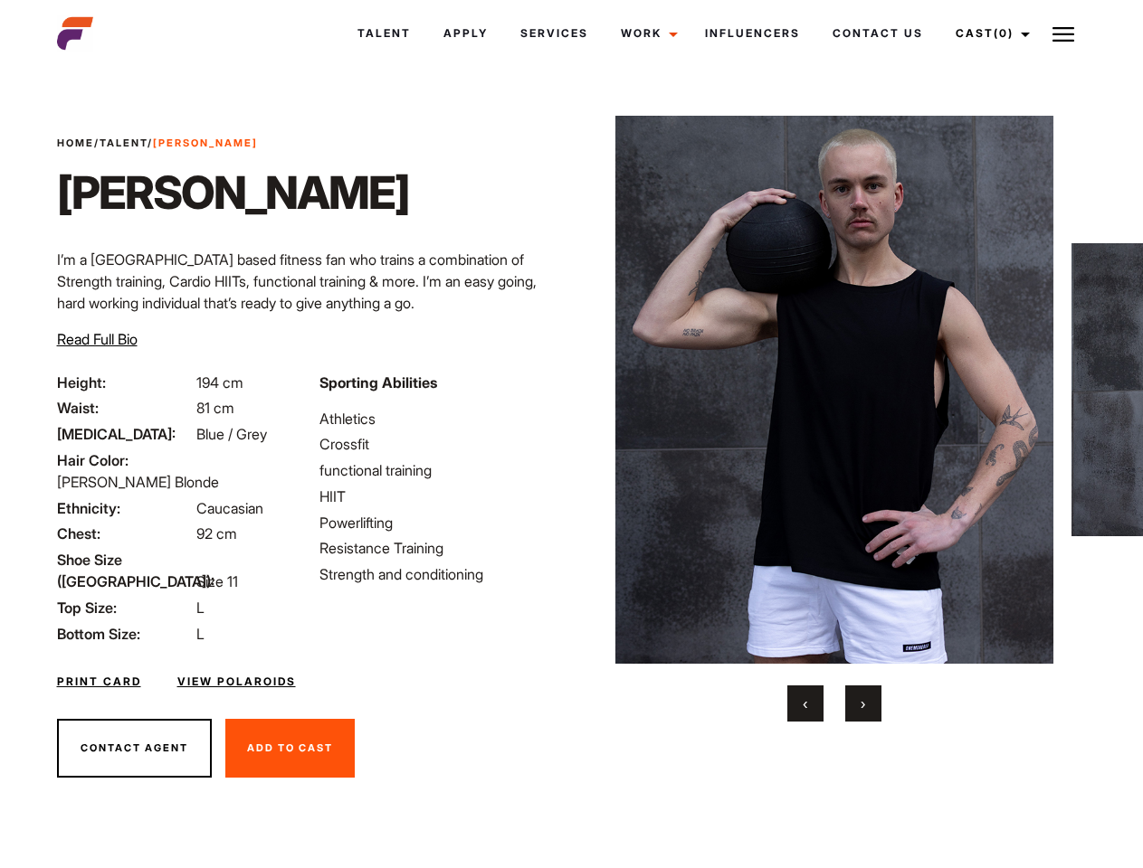
click at [987, 33] on link "Cast (0)" at bounding box center [989, 33] width 101 height 49
click at [1063, 33] on img at bounding box center [1063, 35] width 22 height 22
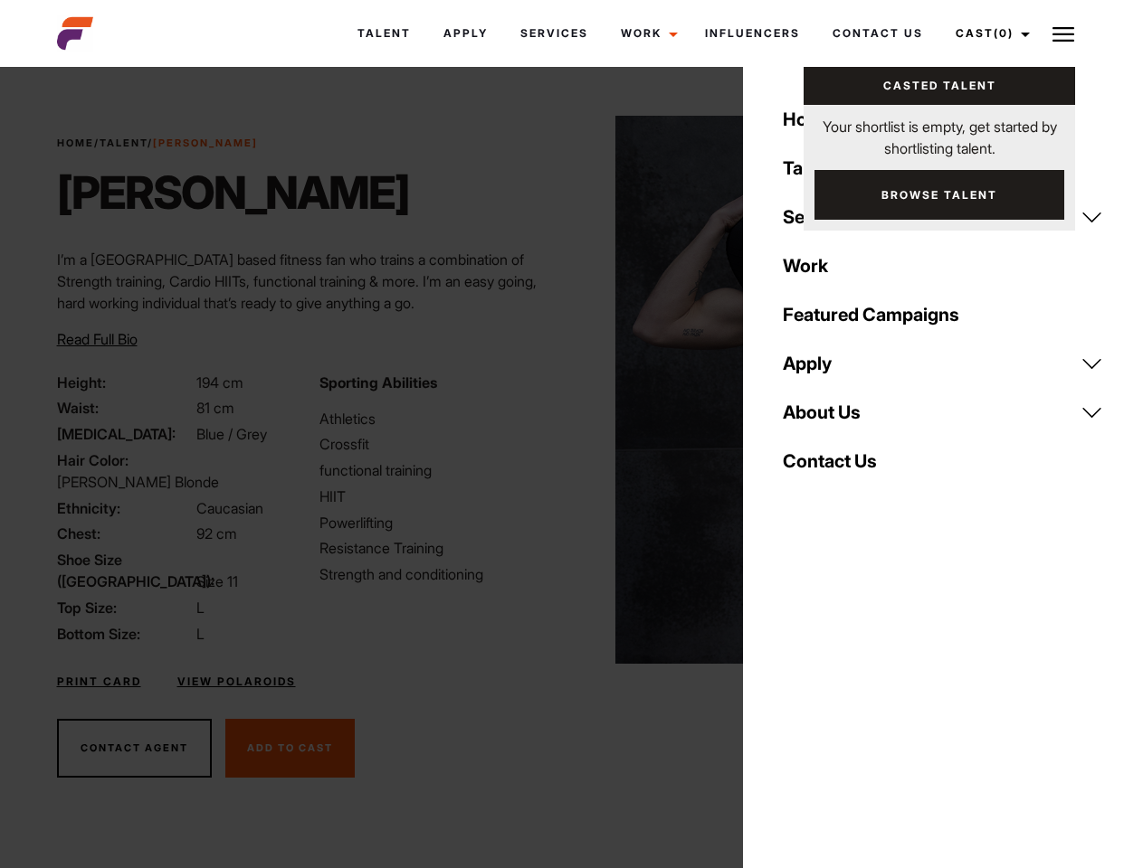
click at [833, 419] on img at bounding box center [834, 390] width 439 height 548
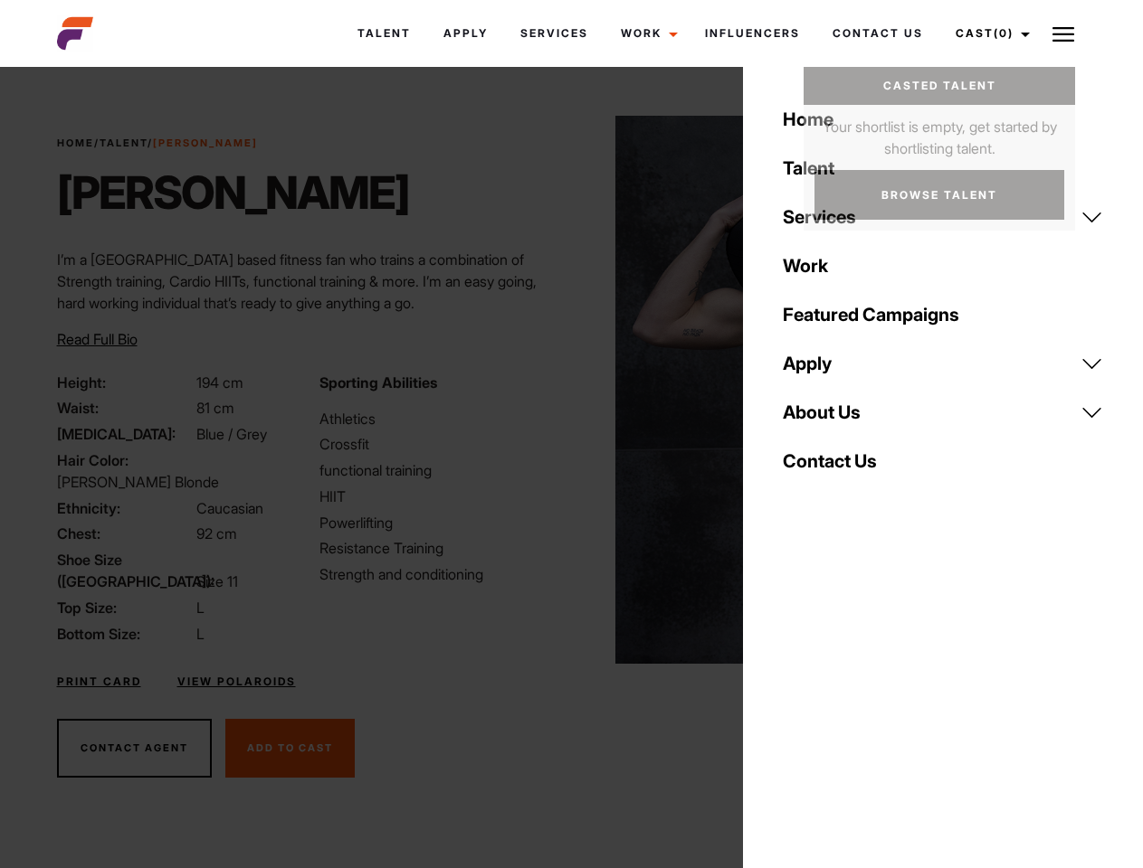
click at [571, 390] on div "Sporting Abilities Athletics Crossfit functional training HIIT Powerlifting Res…" at bounding box center [439, 508] width 262 height 273
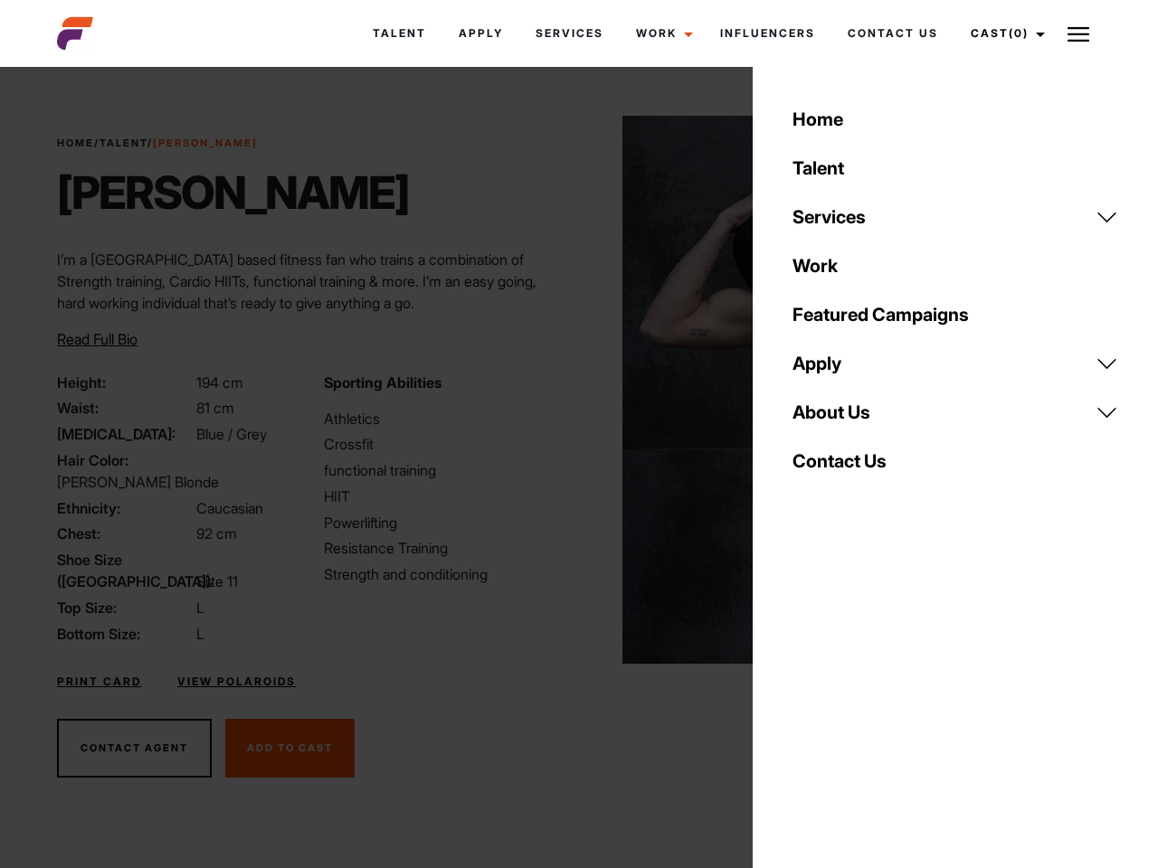
click at [805, 704] on div "Home Talent Services Talent Casting Photography Videography Creative Hair and M…" at bounding box center [955, 434] width 405 height 868
click at [863, 704] on div "Home Talent Services Talent Casting Photography Videography Creative Hair and M…" at bounding box center [955, 434] width 405 height 868
